Goal: Use online tool/utility: Utilize a website feature to perform a specific function

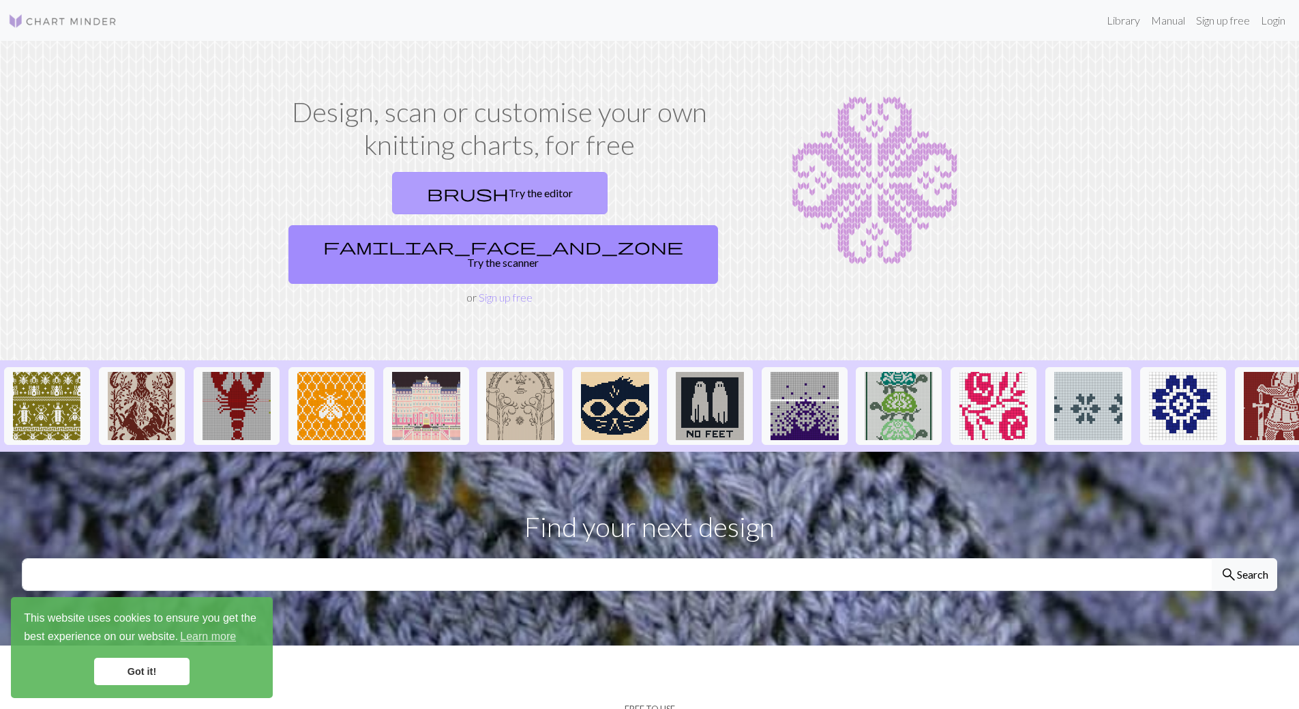
click at [399, 198] on link "brush Try the editor" at bounding box center [500, 193] width 216 height 42
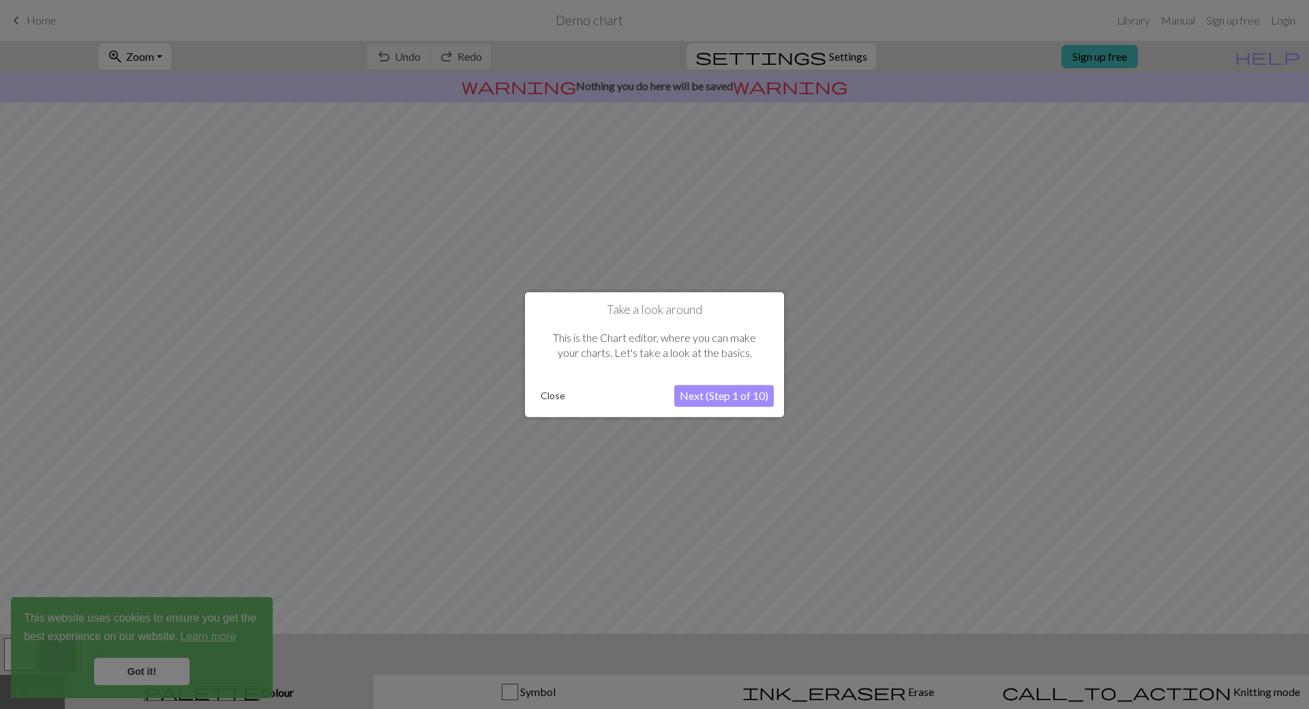
click at [554, 402] on button "Close" at bounding box center [552, 395] width 35 height 20
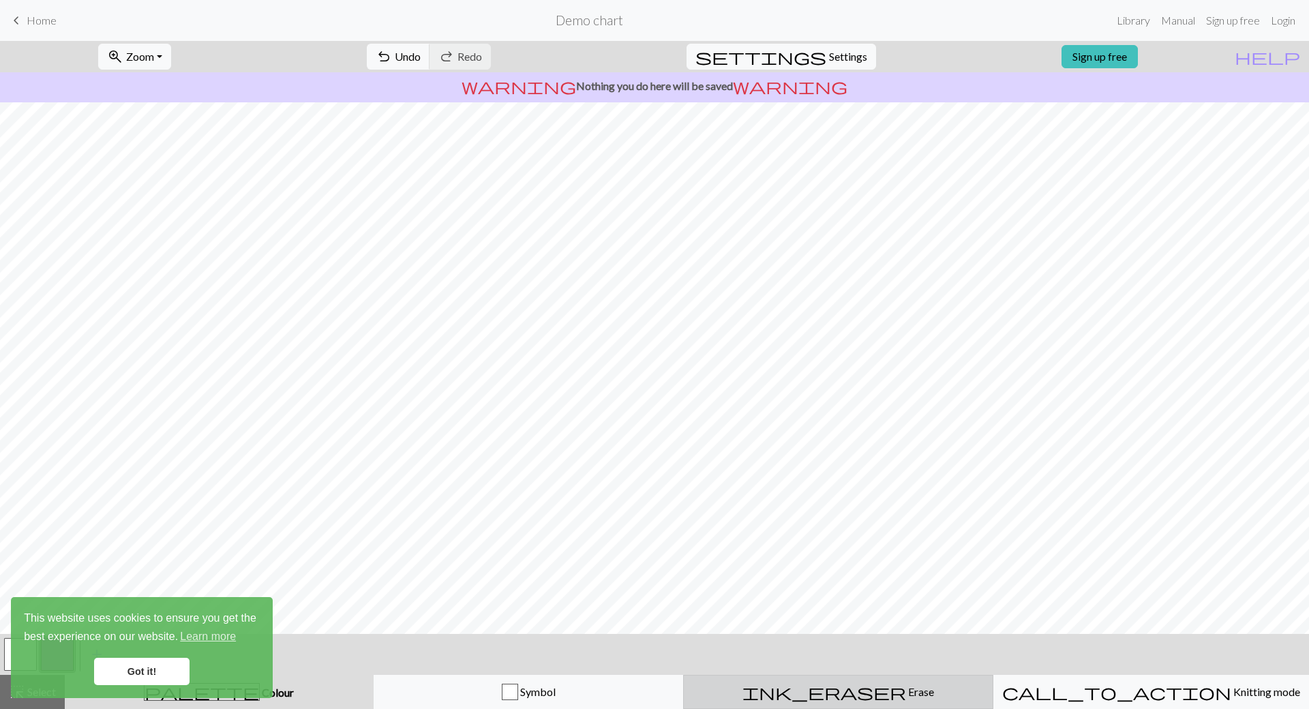
click at [906, 695] on span "Erase" at bounding box center [920, 691] width 28 height 13
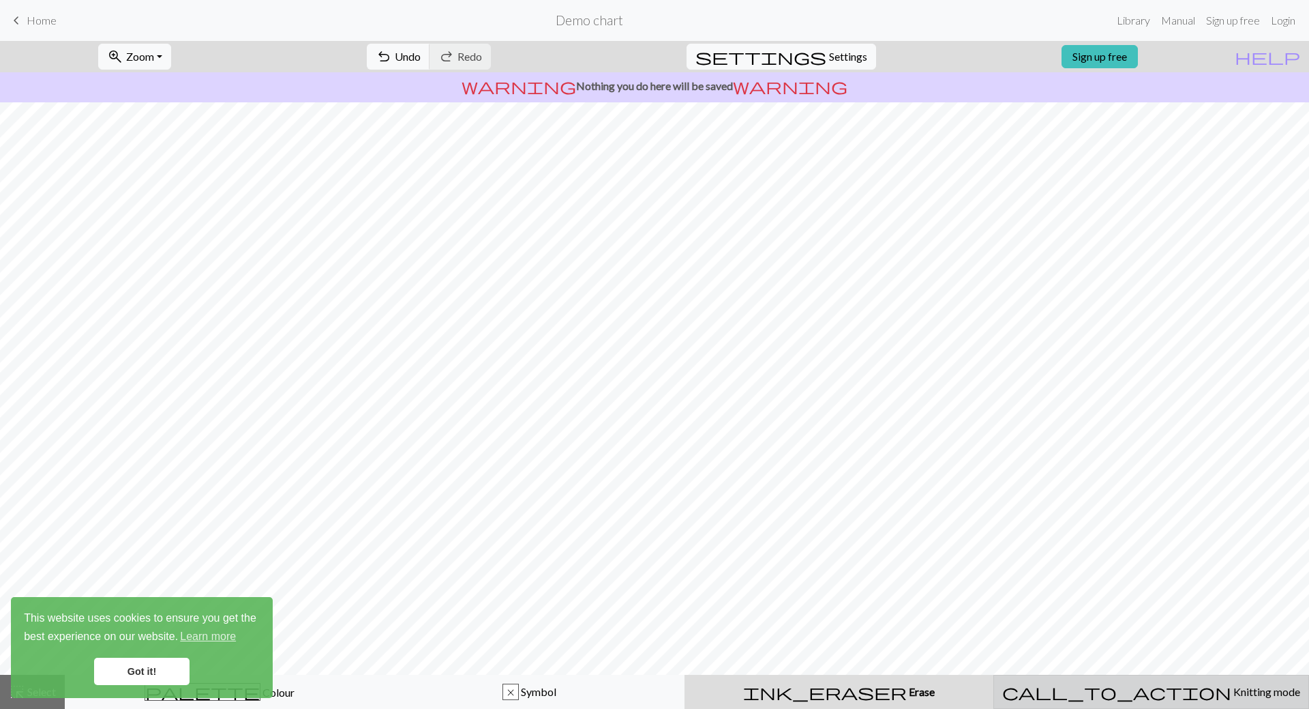
drag, startPoint x: 1038, startPoint y: 703, endPoint x: 1097, endPoint y: 696, distance: 59.8
click at [1097, 696] on button "call_to_action Knitting mode Knitting mode" at bounding box center [1152, 692] width 316 height 34
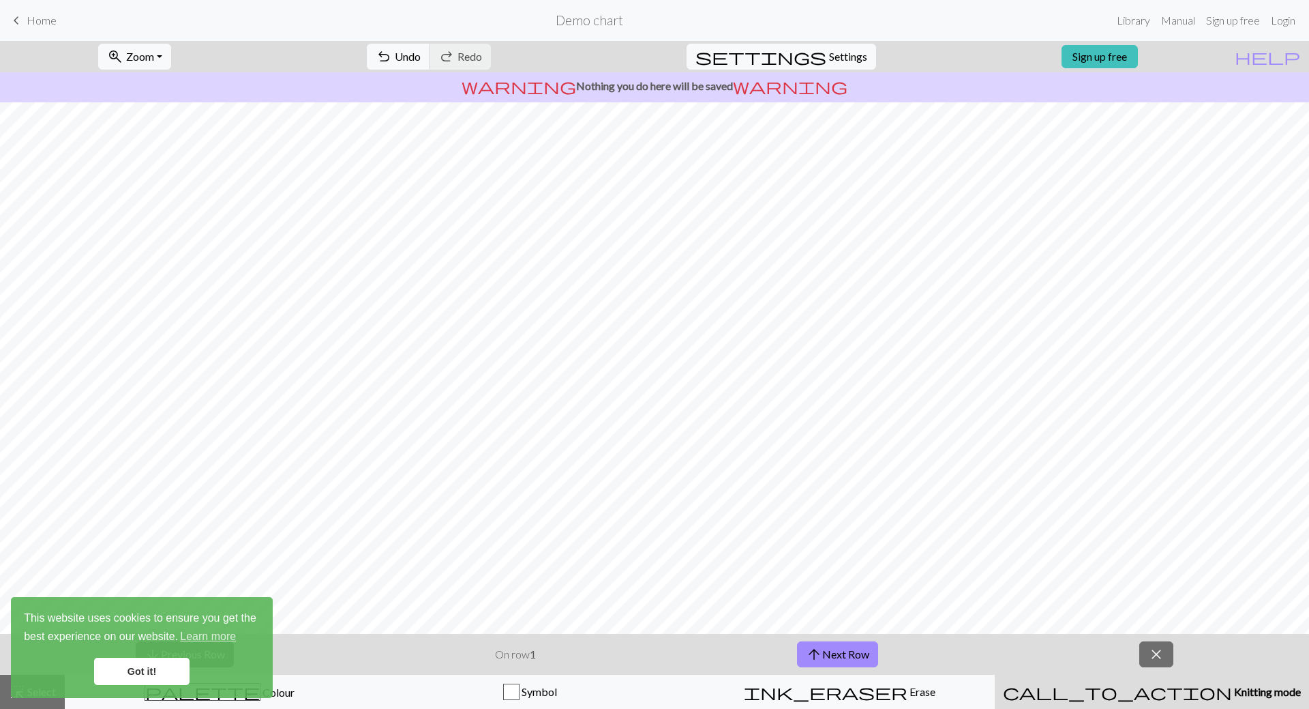
click at [1232, 689] on span "Knitting mode" at bounding box center [1266, 691] width 69 height 13
click at [123, 673] on link "Got it!" at bounding box center [141, 670] width 95 height 27
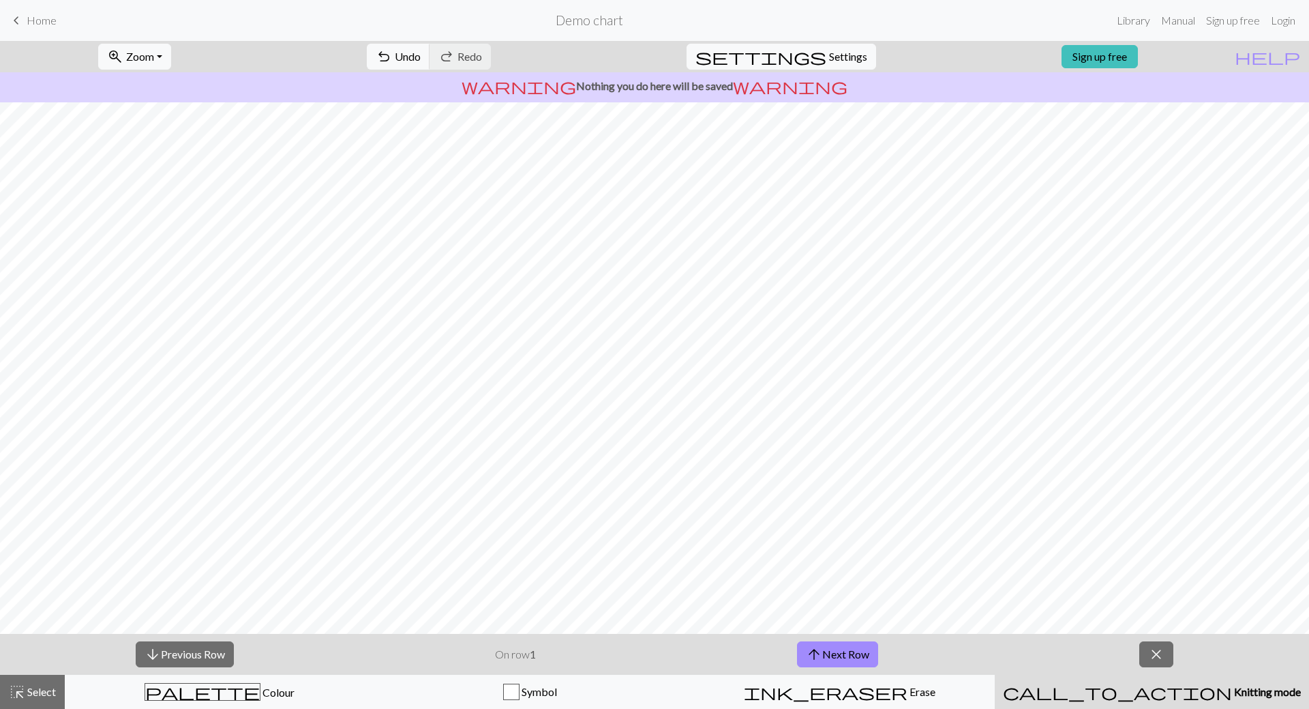
click at [255, 660] on div "arrow_downward Previous Row On row 1 arrow_upward Next Row close" at bounding box center [654, 654] width 1309 height 41
click at [430, 68] on button "undo Undo Undo" at bounding box center [398, 57] width 63 height 26
click at [421, 62] on span "Undo" at bounding box center [408, 56] width 26 height 13
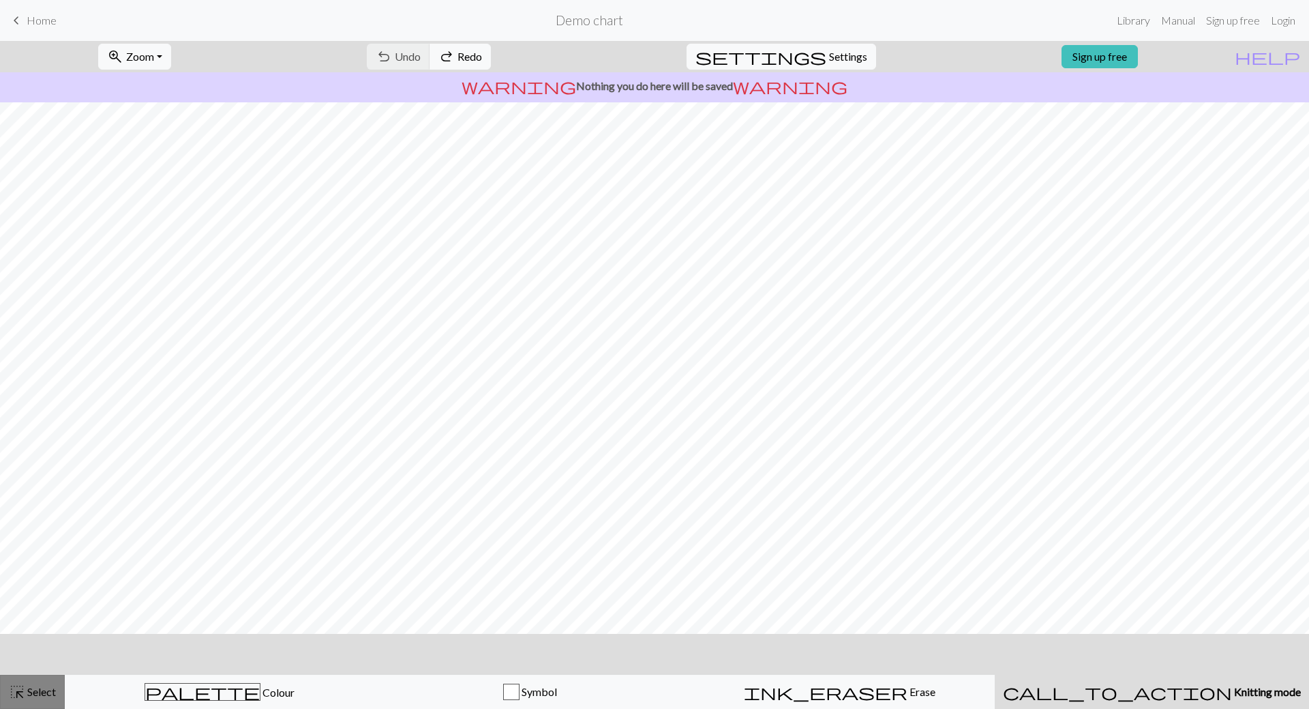
click at [20, 694] on span "highlight_alt" at bounding box center [17, 691] width 16 height 19
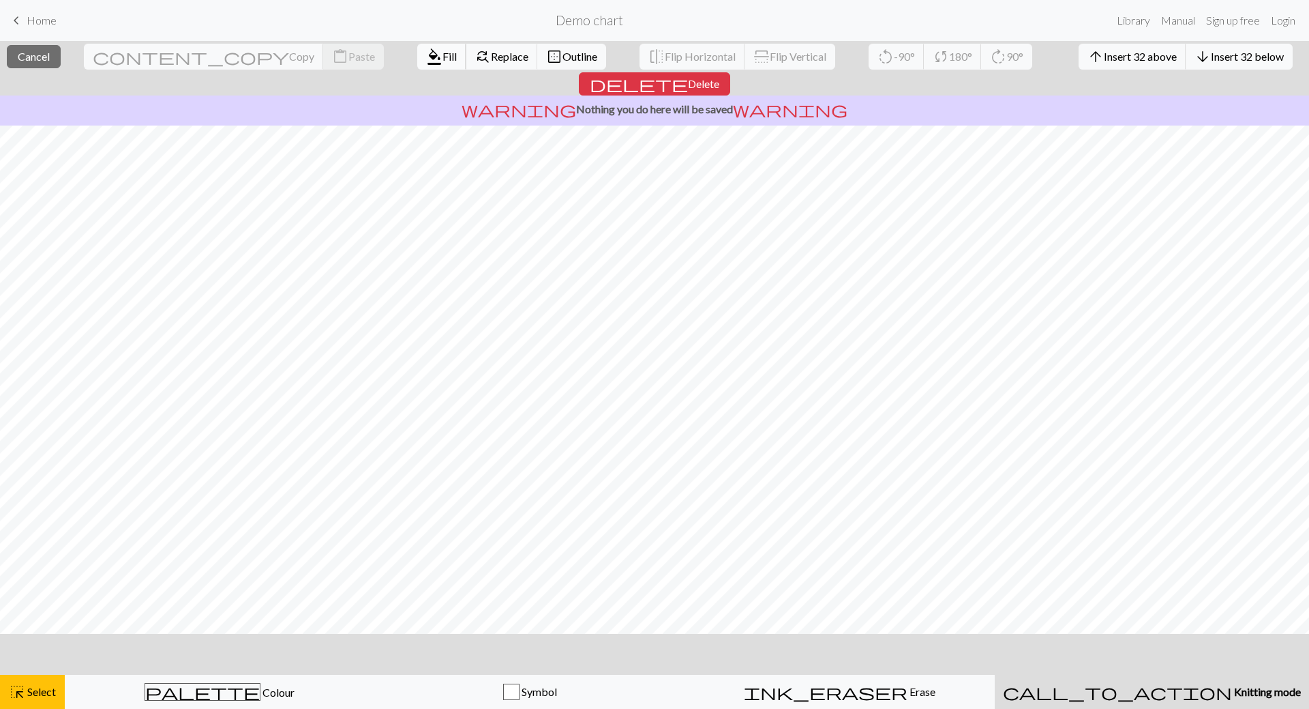
click at [443, 60] on span "Fill" at bounding box center [450, 56] width 14 height 13
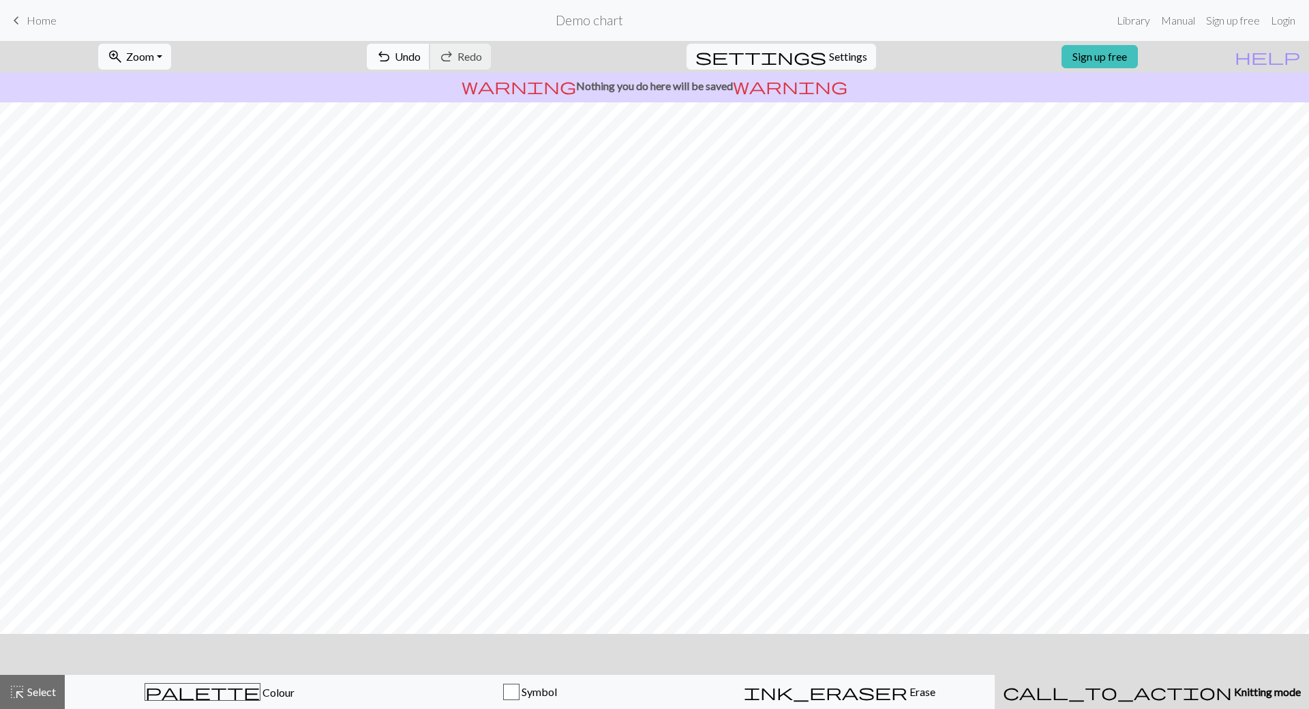
click at [430, 48] on button "undo Undo Undo" at bounding box center [398, 57] width 63 height 26
click at [249, 692] on div "palette Colour Colour" at bounding box center [220, 692] width 293 height 18
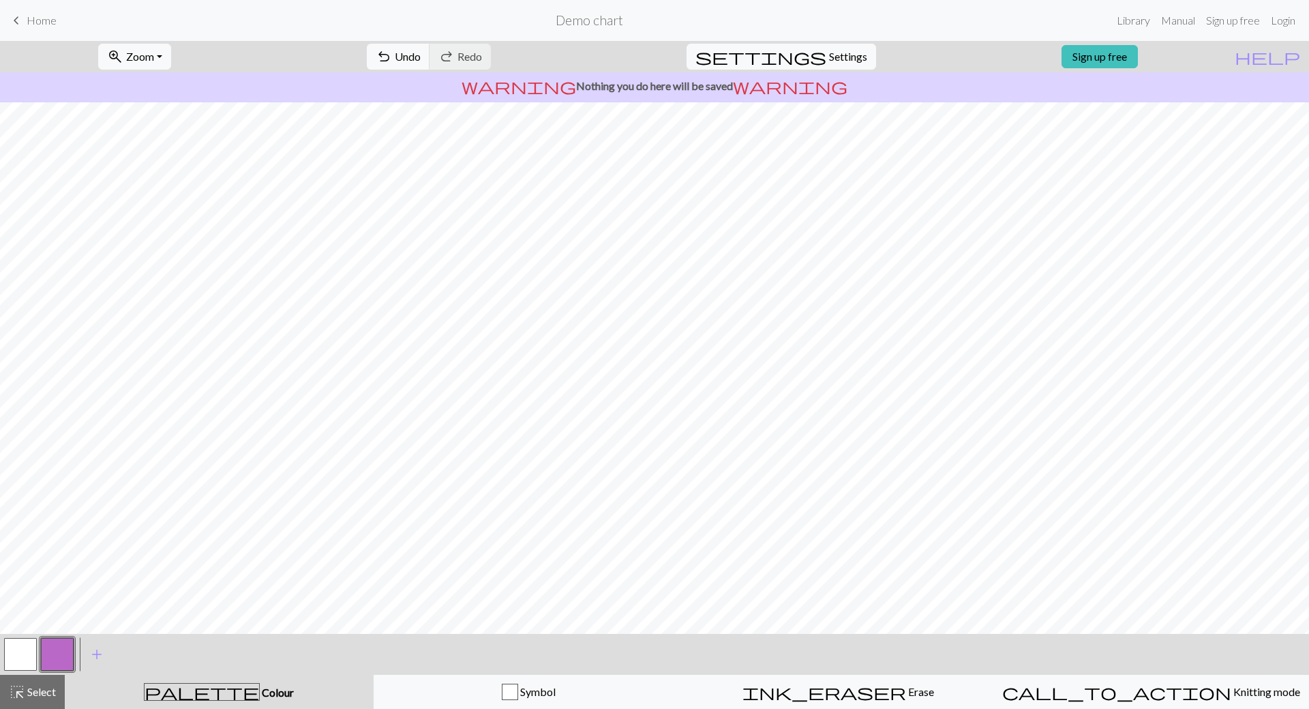
click at [27, 652] on button "button" at bounding box center [20, 654] width 33 height 33
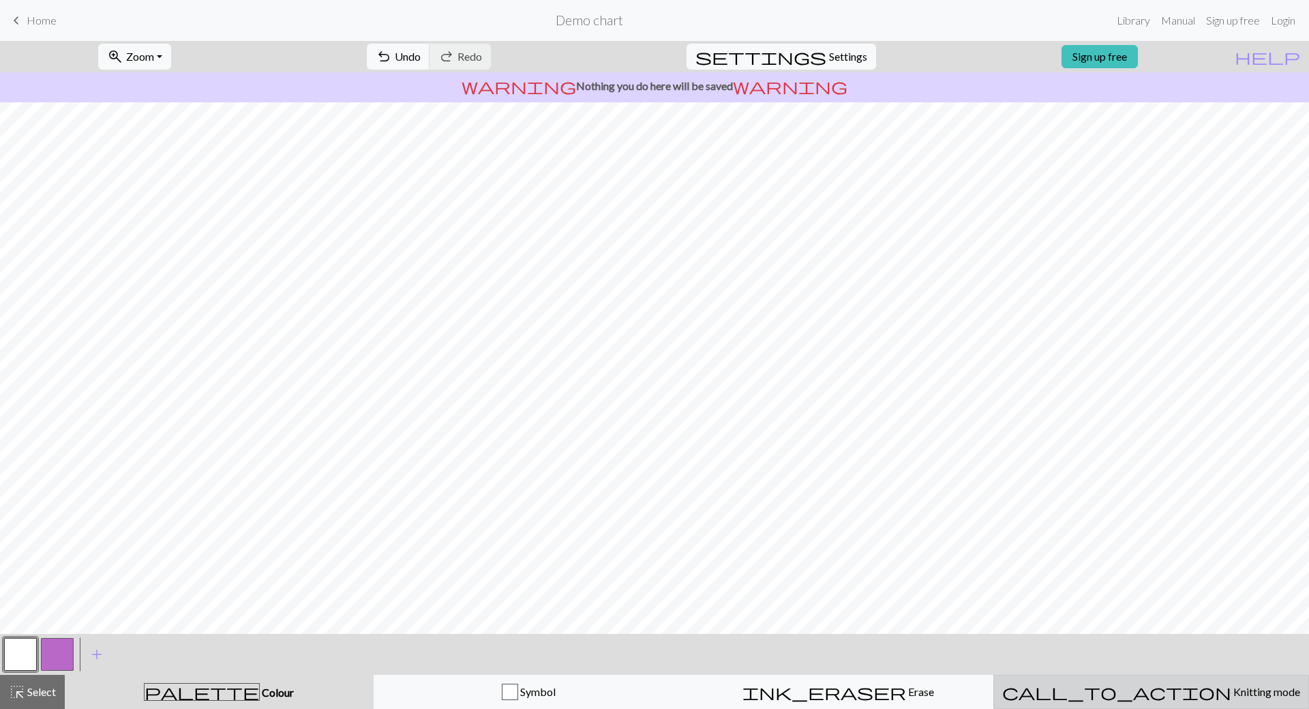
click at [1208, 696] on div "call_to_action Knitting mode Knitting mode" at bounding box center [1152, 691] width 298 height 16
